Goal: Find specific page/section

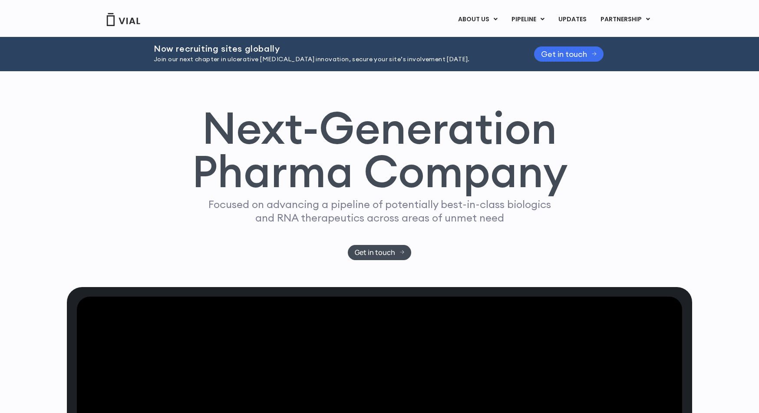
click at [562, 51] on span "Get in touch" at bounding box center [564, 54] width 46 height 7
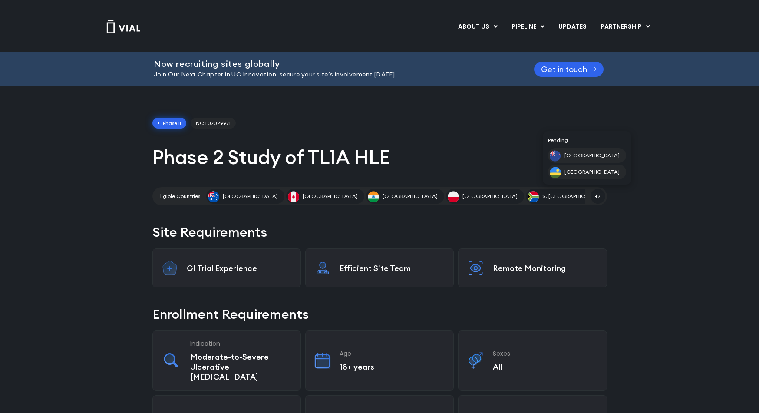
click at [597, 198] on span "+2" at bounding box center [598, 196] width 15 height 15
click at [213, 123] on span "NCT07029971" at bounding box center [213, 123] width 45 height 11
click at [201, 122] on span "NCT07029971" at bounding box center [213, 123] width 45 height 11
drag, startPoint x: 197, startPoint y: 123, endPoint x: 238, endPoint y: 122, distance: 40.4
click at [238, 122] on div "Phase II NCT07029971" at bounding box center [379, 123] width 455 height 11
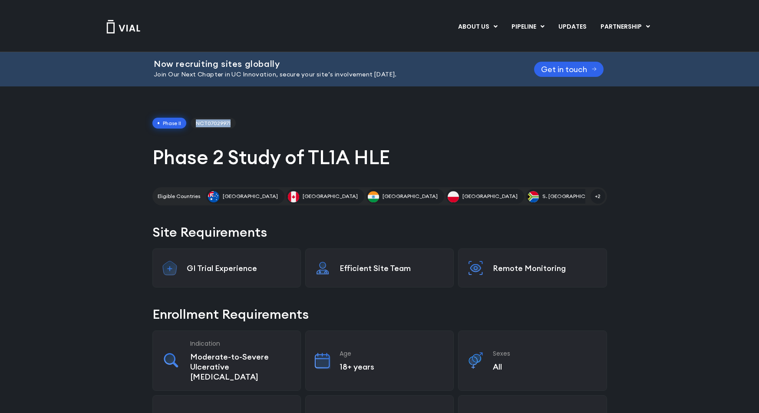
click at [238, 122] on div "Phase II NCT07029971" at bounding box center [379, 123] width 455 height 11
drag, startPoint x: 199, startPoint y: 124, endPoint x: 253, endPoint y: 124, distance: 54.3
click at [253, 124] on div "Phase II NCT07029971" at bounding box center [379, 123] width 455 height 11
drag, startPoint x: 197, startPoint y: 124, endPoint x: 235, endPoint y: 122, distance: 38.7
click at [236, 122] on div "Phase II NCT07029971" at bounding box center [379, 123] width 455 height 11
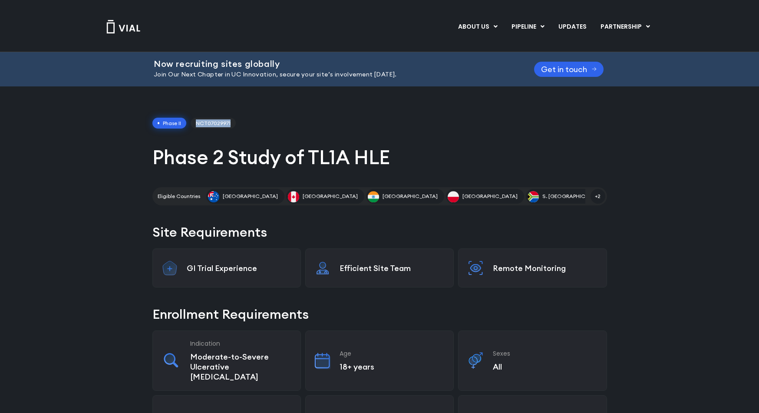
copy span "NCT07029971"
